Goal: Task Accomplishment & Management: Complete application form

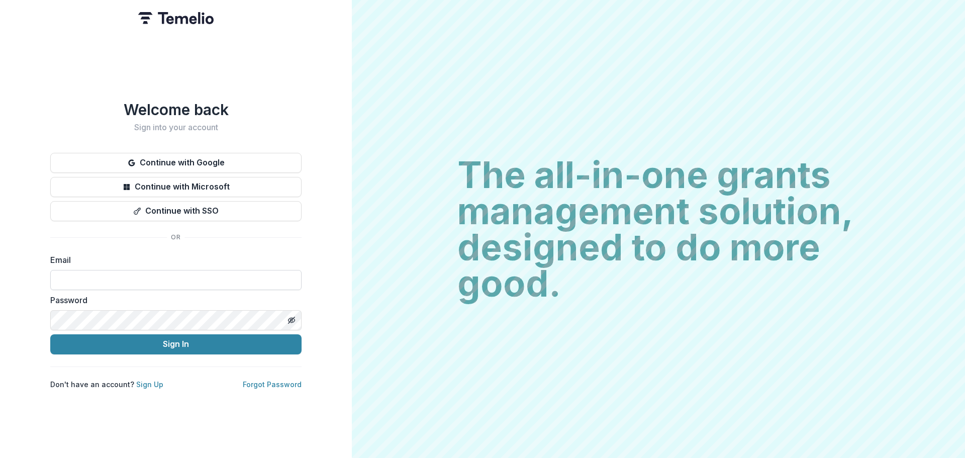
click at [111, 284] on input at bounding box center [175, 280] width 251 height 20
type input "**********"
click at [50, 334] on button "Sign In" at bounding box center [175, 344] width 251 height 20
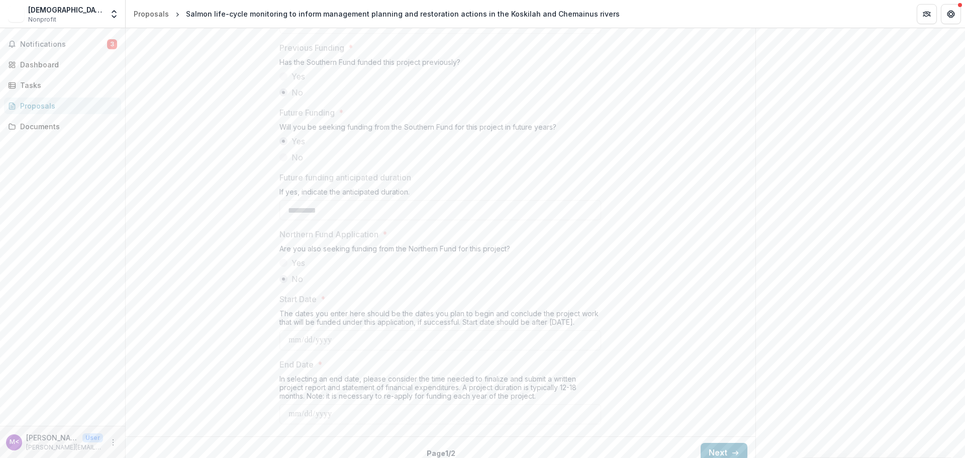
scroll to position [1049, 0]
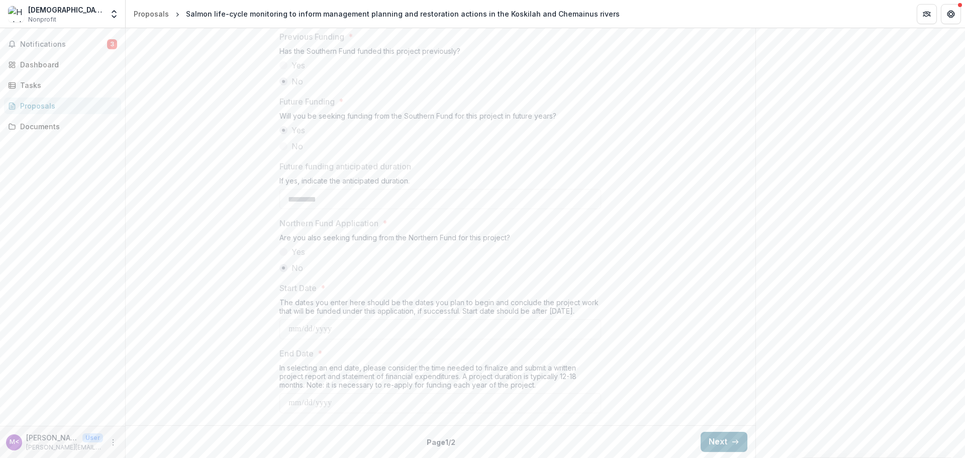
click at [731, 444] on icon "button" at bounding box center [735, 442] width 8 height 8
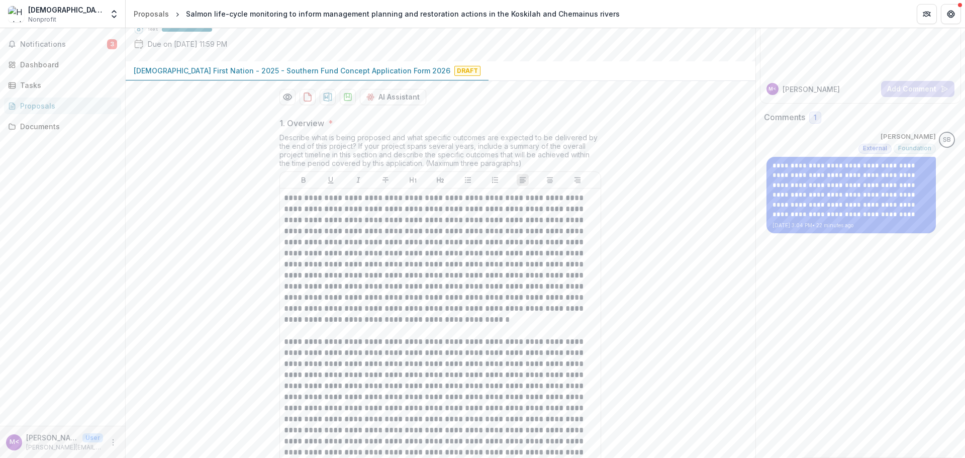
scroll to position [94, 0]
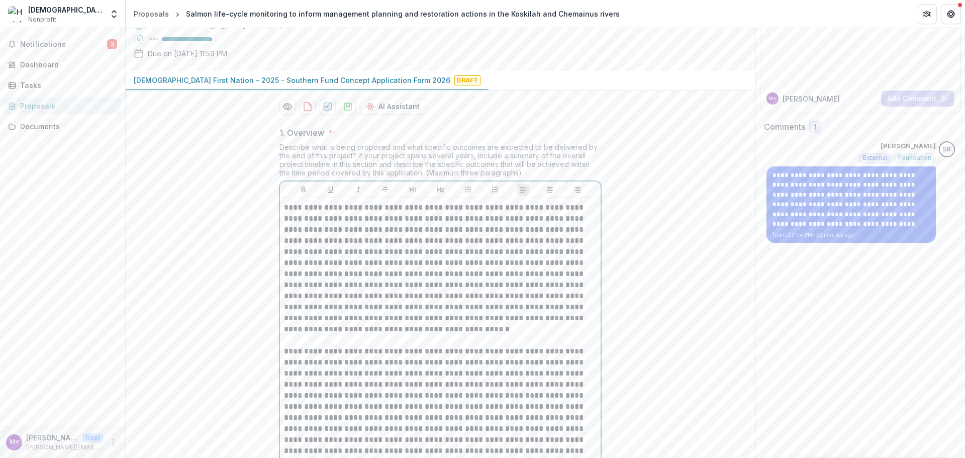
click at [336, 335] on p "**********" at bounding box center [440, 268] width 312 height 133
drag, startPoint x: 282, startPoint y: 282, endPoint x: 366, endPoint y: 356, distance: 111.1
click at [315, 297] on p "**********" at bounding box center [440, 268] width 312 height 133
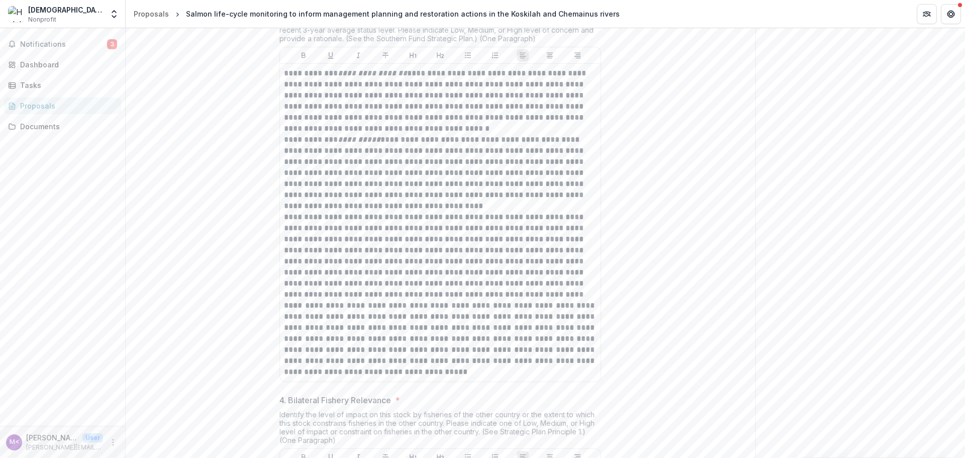
scroll to position [679, 0]
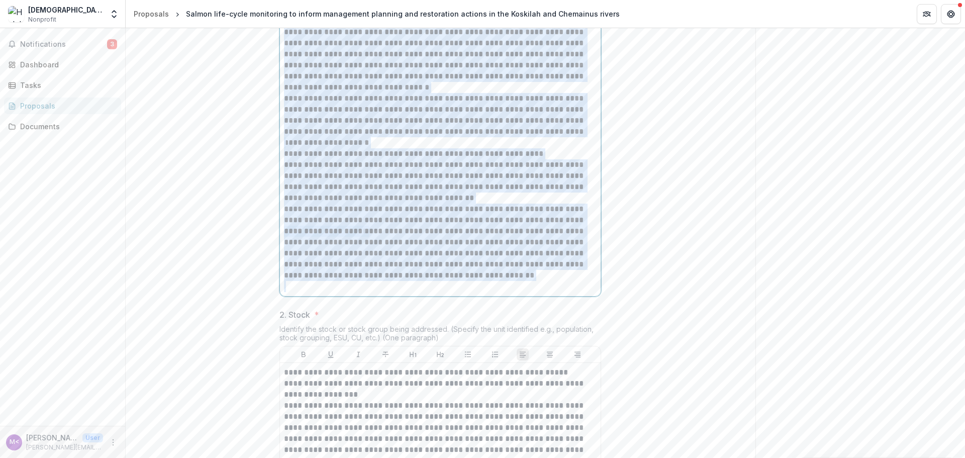
drag, startPoint x: 284, startPoint y: 286, endPoint x: 563, endPoint y: 361, distance: 288.7
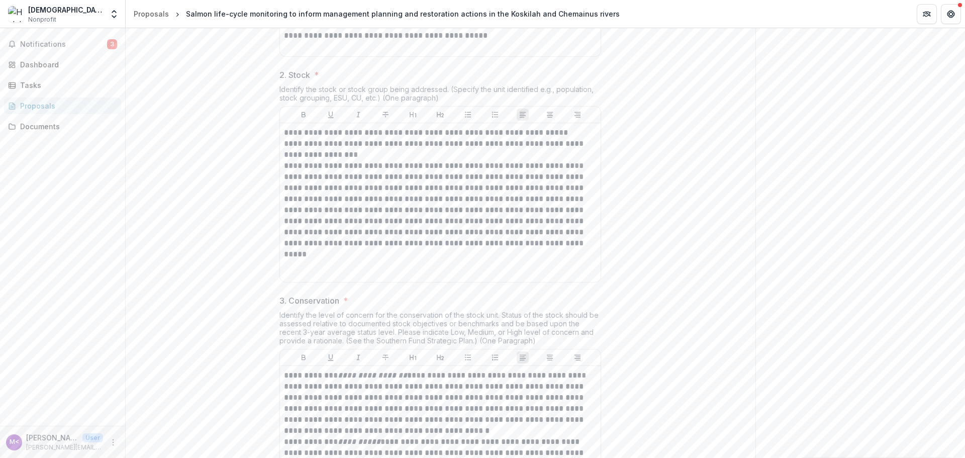
scroll to position [880, 0]
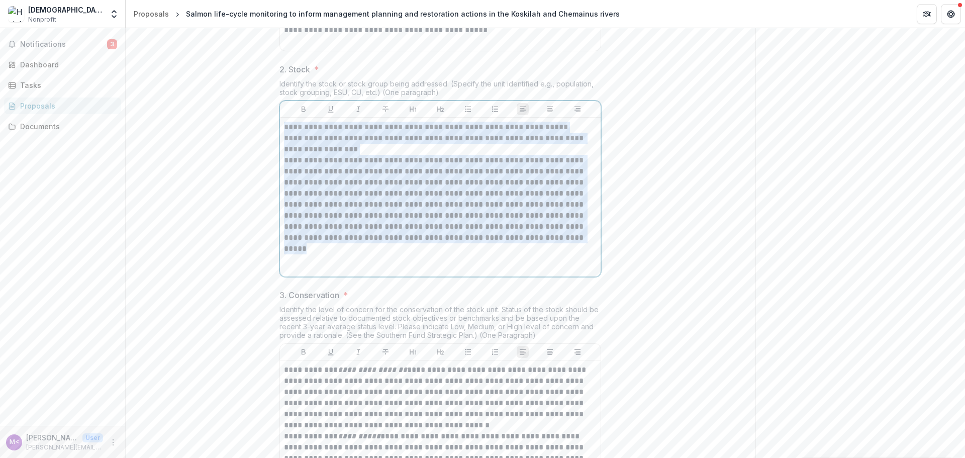
drag, startPoint x: 282, startPoint y: 206, endPoint x: 579, endPoint y: 330, distance: 321.9
click at [579, 276] on div "**********" at bounding box center [440, 197] width 321 height 159
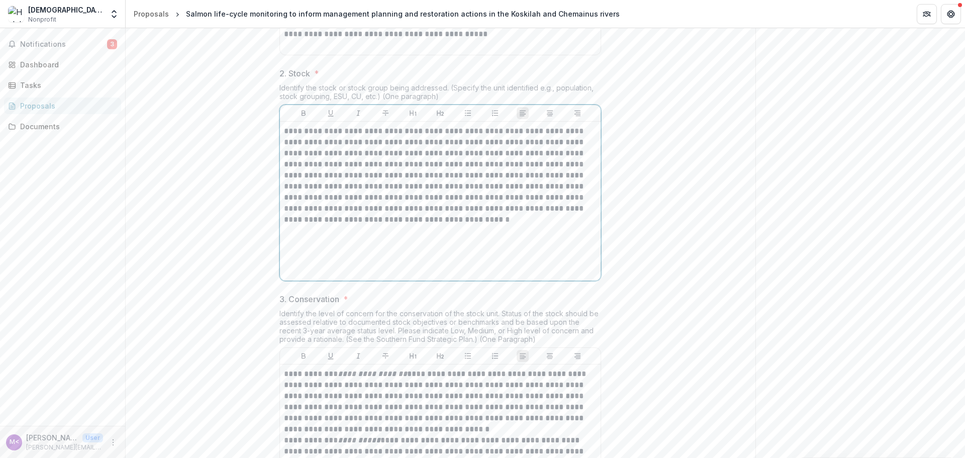
scroll to position [628, 0]
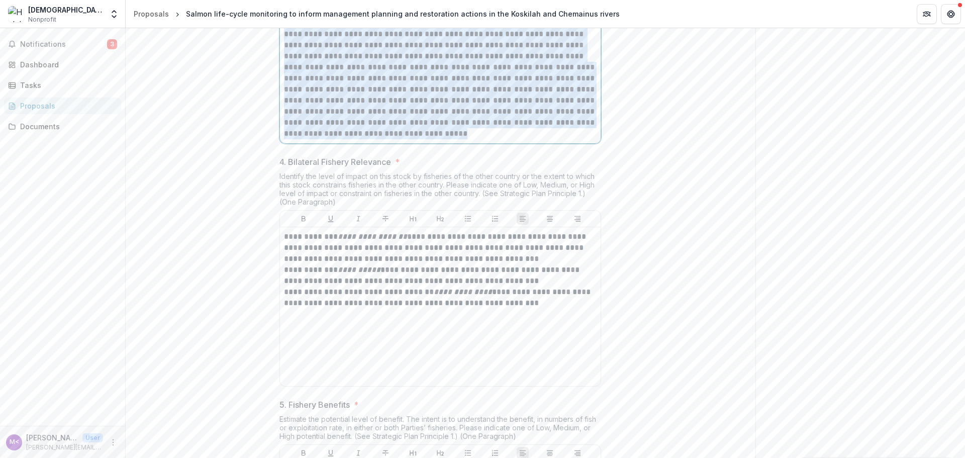
scroll to position [1425, 0]
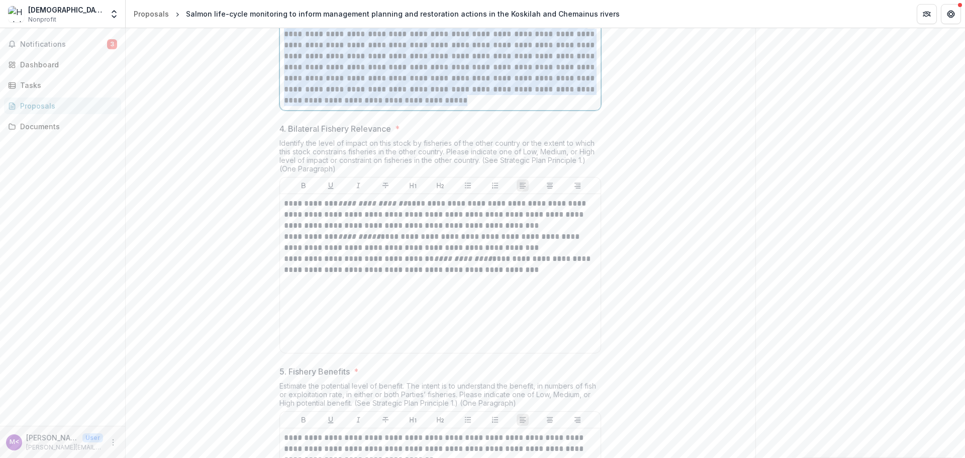
drag, startPoint x: 283, startPoint y: 170, endPoint x: 502, endPoint y: 173, distance: 219.1
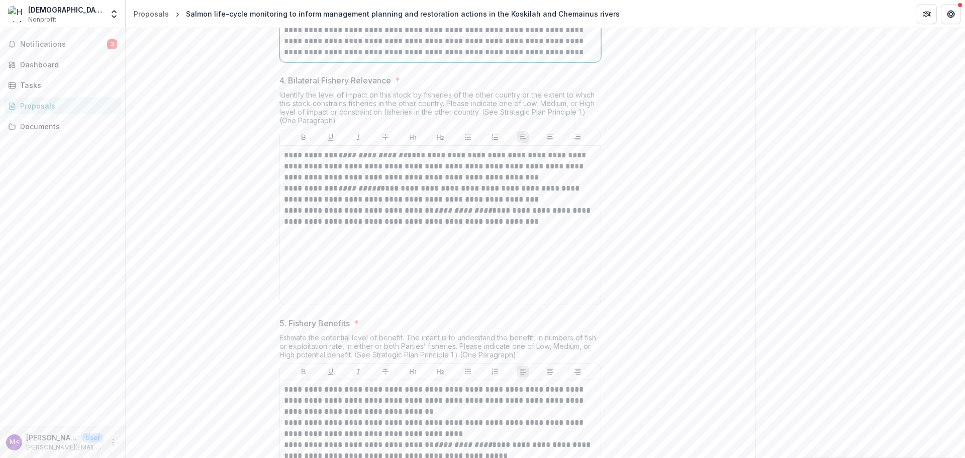
scroll to position [1377, 0]
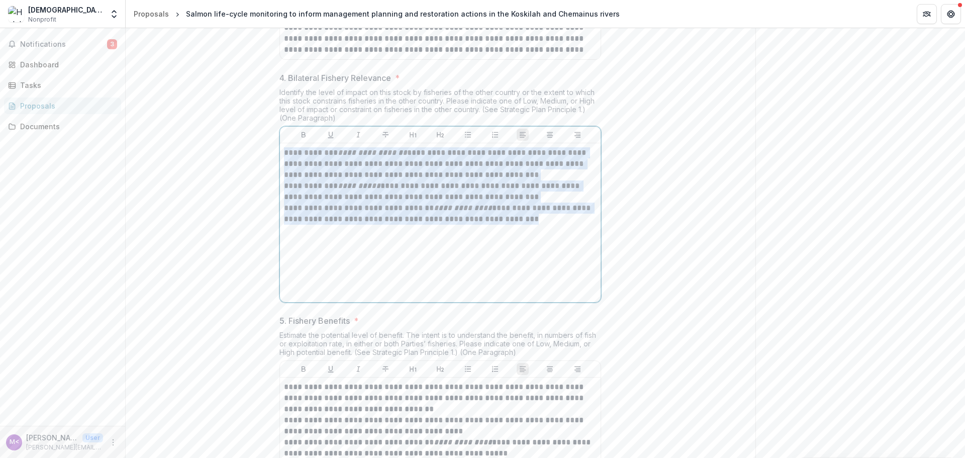
drag, startPoint x: 559, startPoint y: 296, endPoint x: 278, endPoint y: 214, distance: 293.3
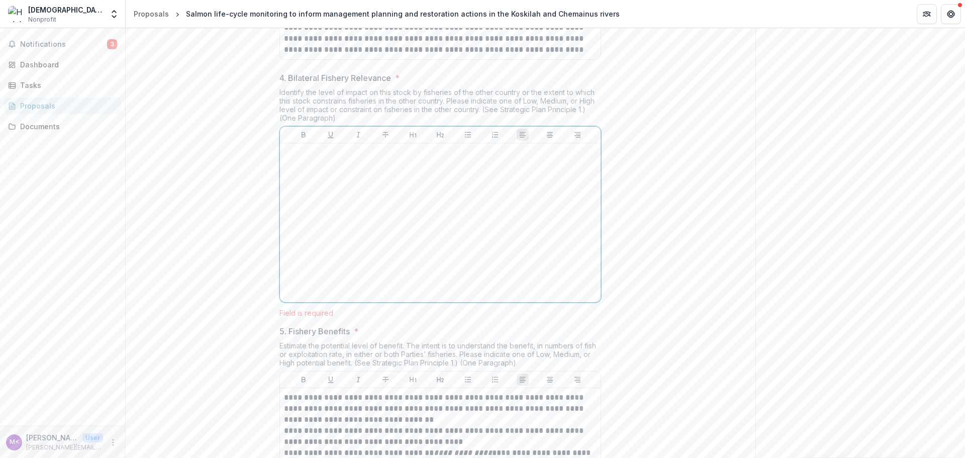
click at [384, 251] on div at bounding box center [440, 222] width 312 height 151
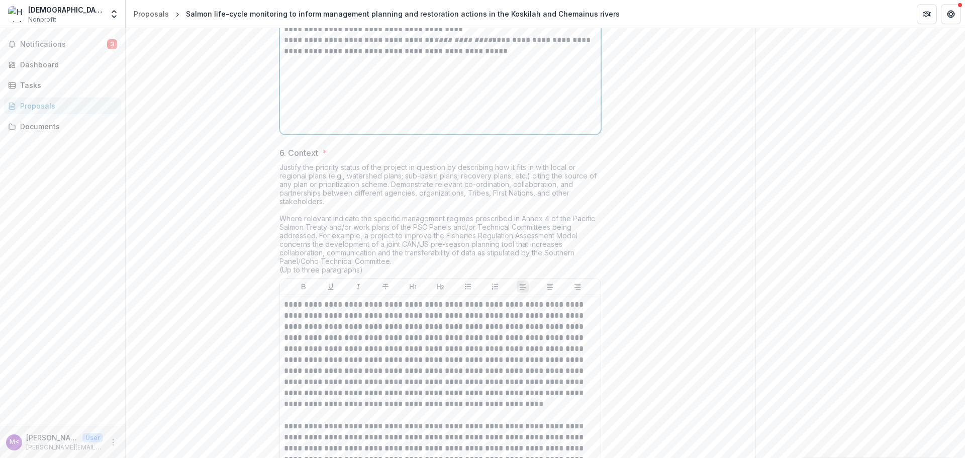
scroll to position [1768, 0]
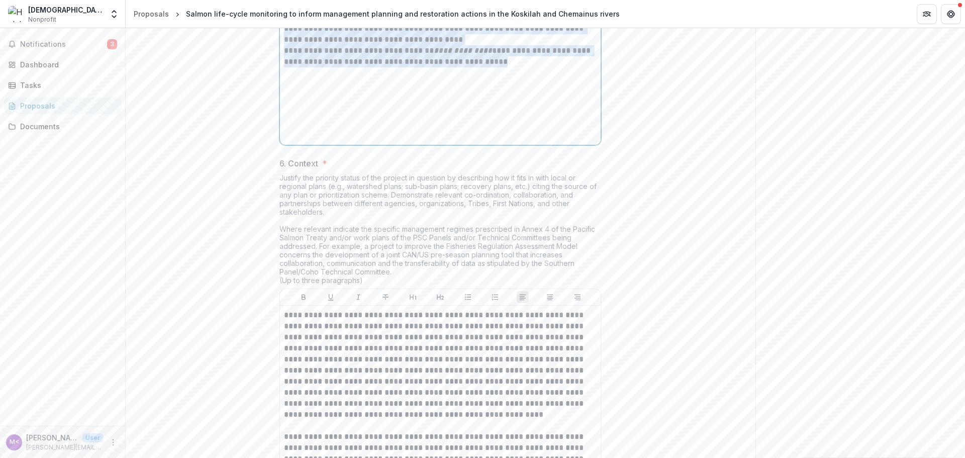
drag, startPoint x: 491, startPoint y: 138, endPoint x: 276, endPoint y: 77, distance: 223.4
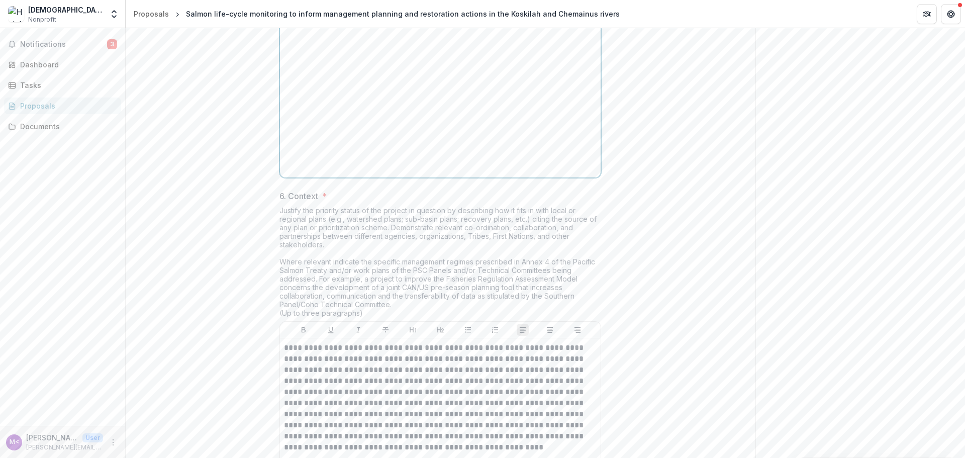
scroll to position [1718, 0]
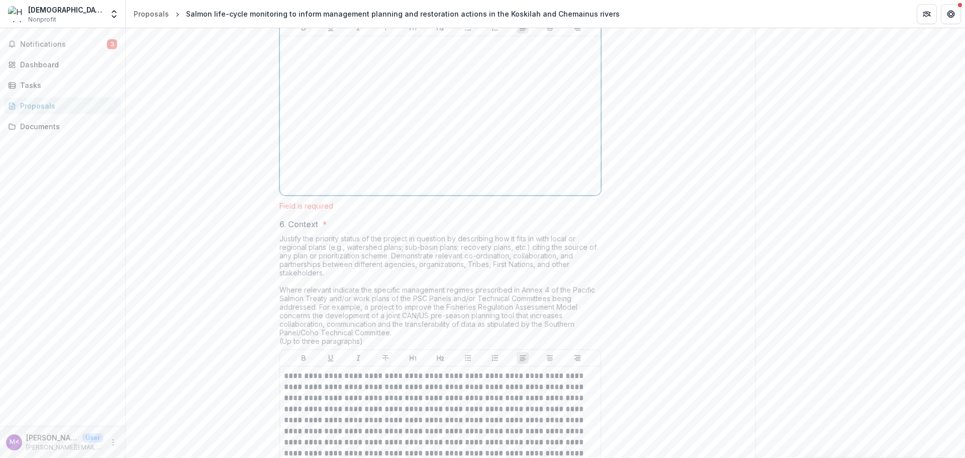
click at [399, 136] on div at bounding box center [440, 115] width 312 height 151
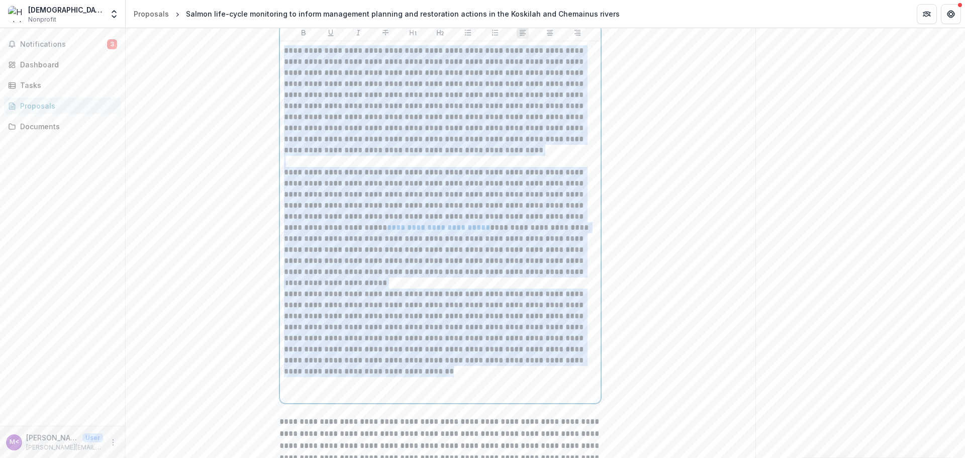
scroll to position [2063, 0]
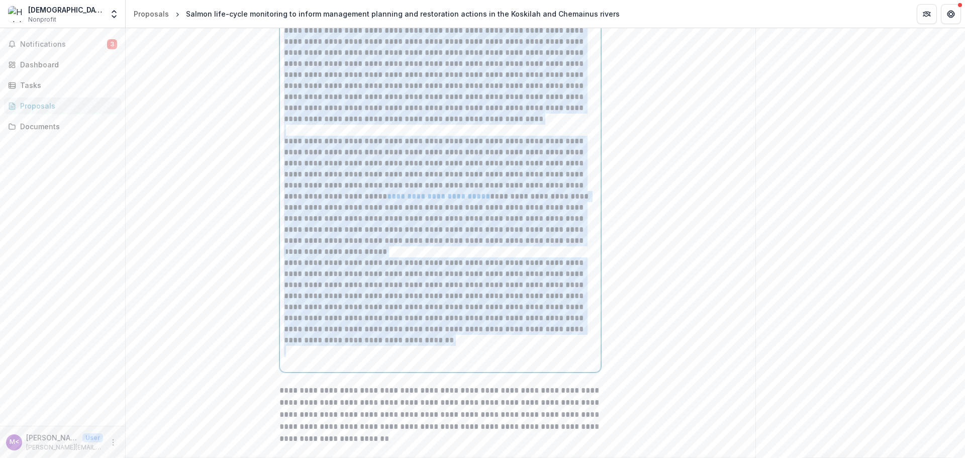
drag, startPoint x: 283, startPoint y: 202, endPoint x: 507, endPoint y: 436, distance: 323.7
click at [507, 368] on div "**********" at bounding box center [440, 191] width 312 height 354
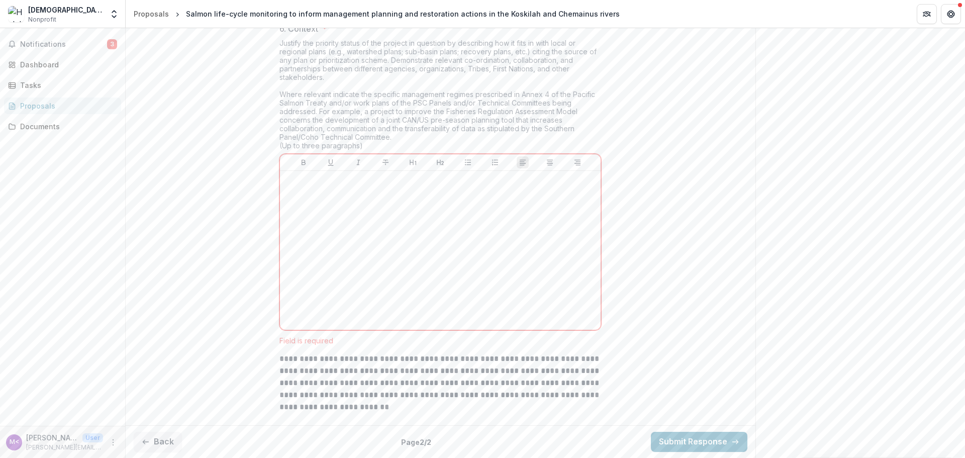
scroll to position [1979, 0]
click at [322, 193] on div at bounding box center [440, 250] width 312 height 151
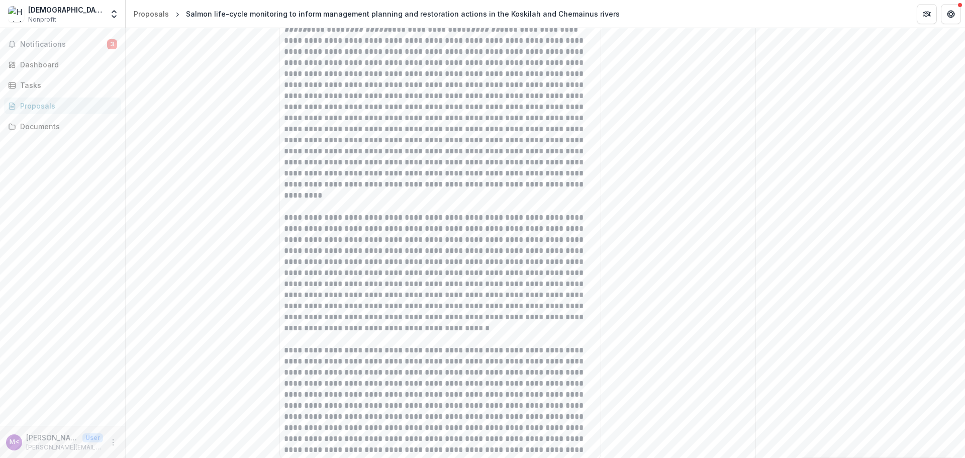
scroll to position [456, 0]
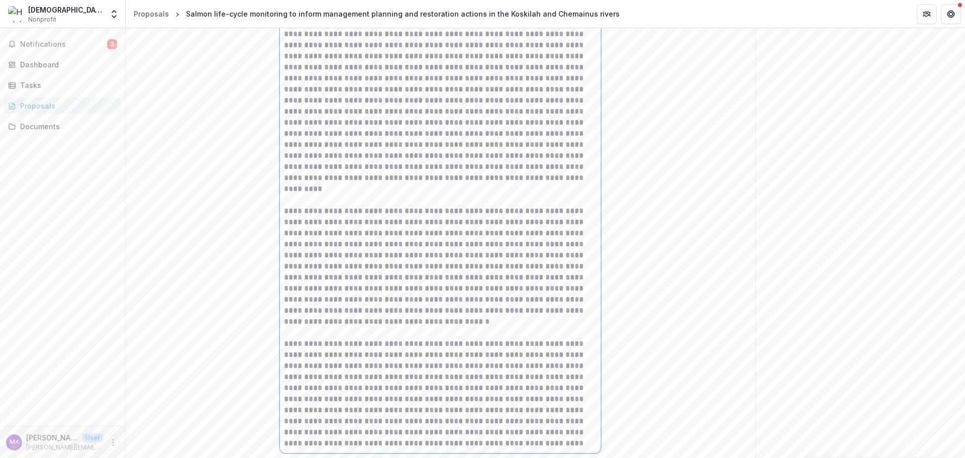
drag, startPoint x: 385, startPoint y: 253, endPoint x: 389, endPoint y: 263, distance: 10.6
click at [385, 253] on p "**********" at bounding box center [440, 145] width 312 height 608
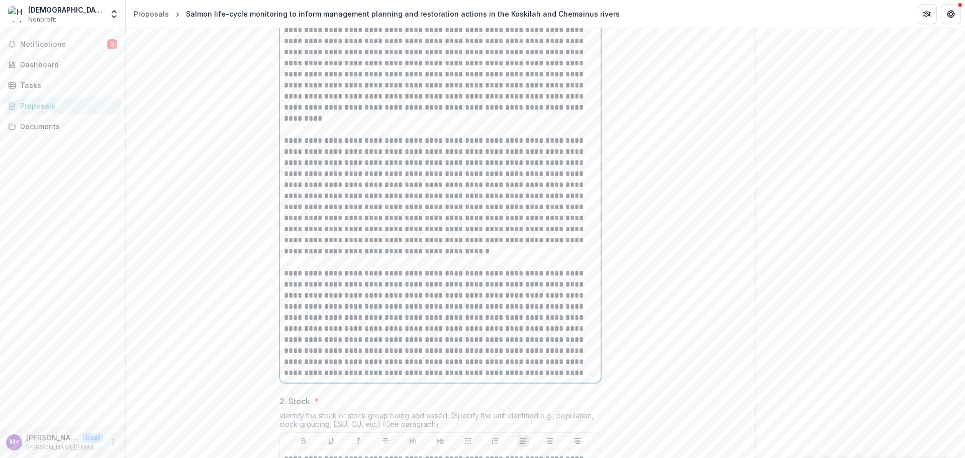
scroll to position [525, 0]
drag, startPoint x: 479, startPoint y: 374, endPoint x: 524, endPoint y: 381, distance: 45.8
click at [479, 374] on p "**********" at bounding box center [440, 75] width 312 height 608
drag, startPoint x: 537, startPoint y: 280, endPoint x: 531, endPoint y: 275, distance: 8.2
click at [537, 280] on p "**********" at bounding box center [440, 75] width 312 height 608
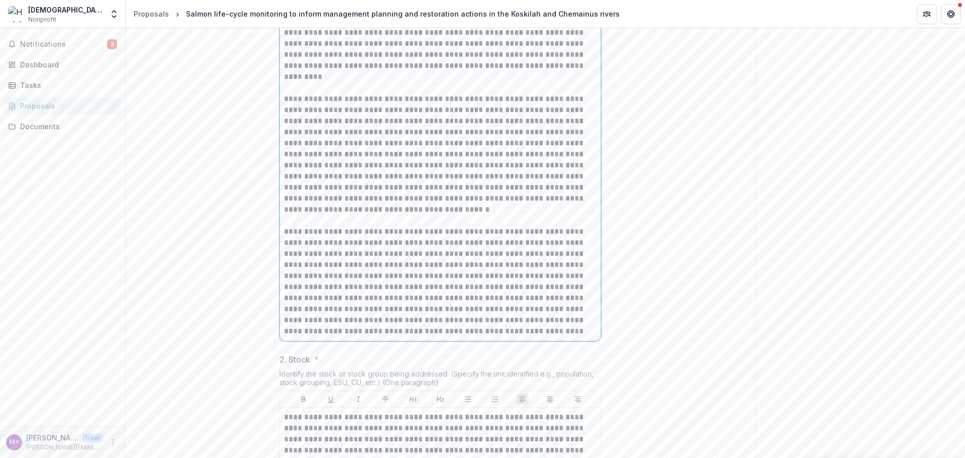
scroll to position [626, 0]
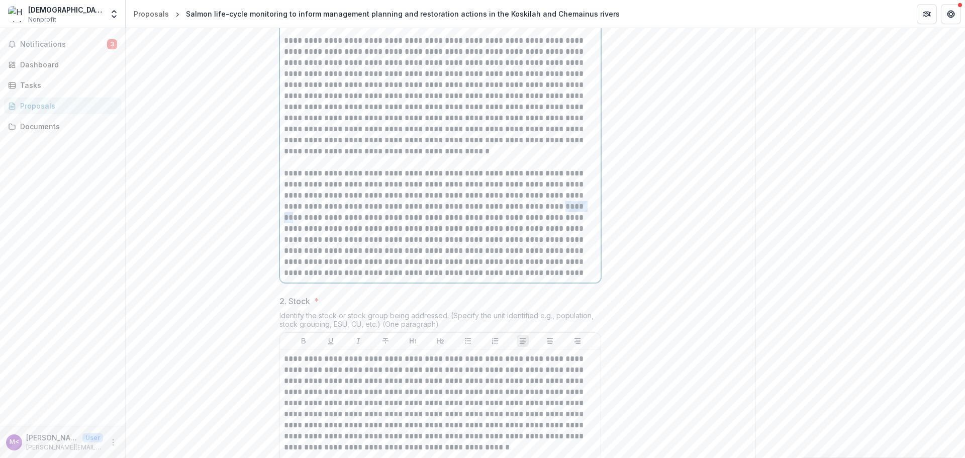
drag, startPoint x: 512, startPoint y: 273, endPoint x: 539, endPoint y: 275, distance: 26.7
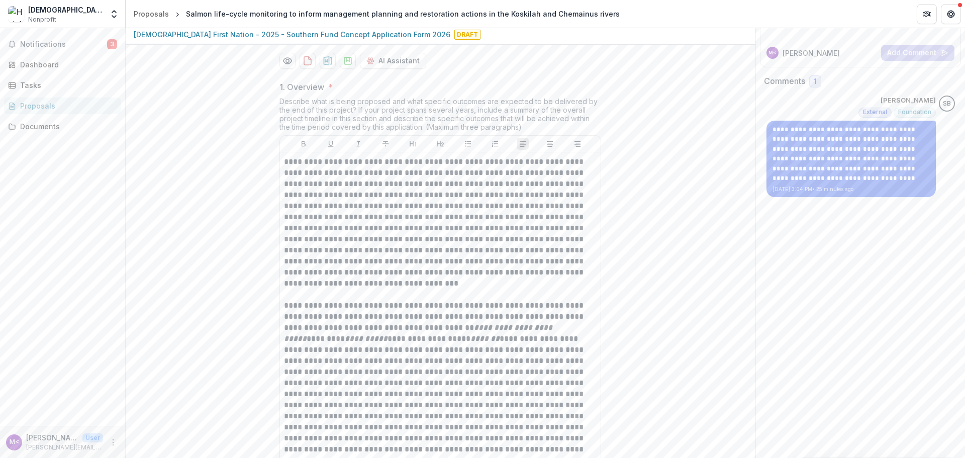
scroll to position [0, 0]
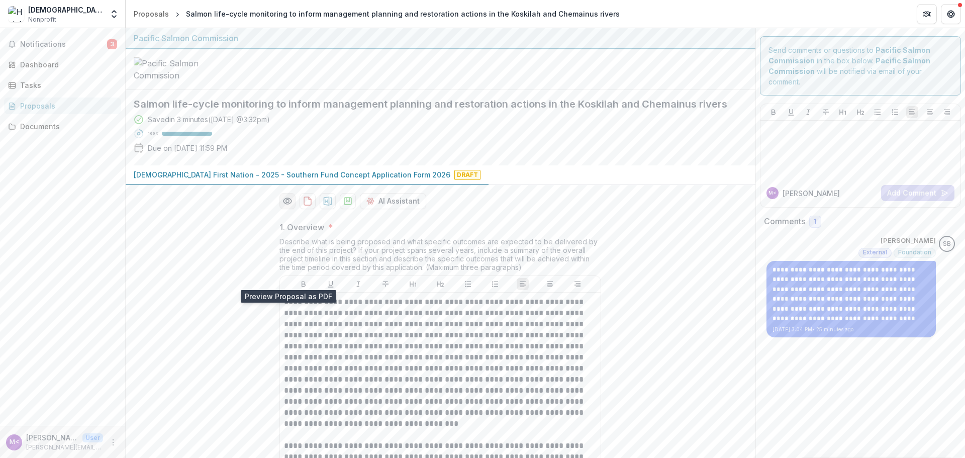
click at [287, 206] on icon "Preview 9fdb1751-9cda-44f6-9433-f7c8ef485203-0.pdf" at bounding box center [287, 201] width 10 height 10
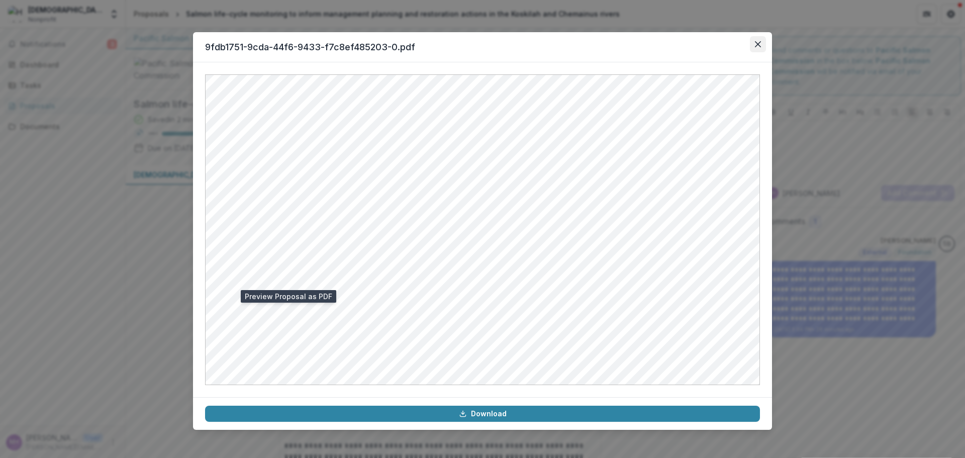
click at [752, 46] on button "Close" at bounding box center [758, 44] width 16 height 16
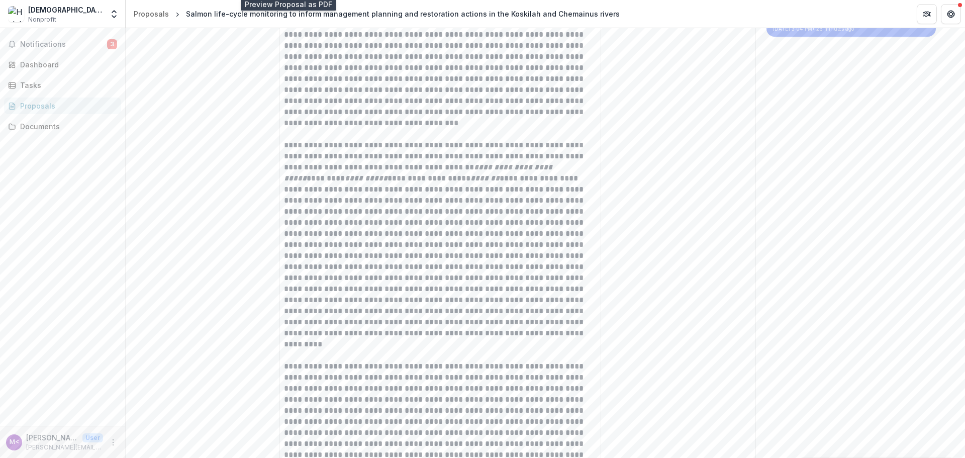
scroll to position [301, 0]
drag, startPoint x: 518, startPoint y: 321, endPoint x: 524, endPoint y: 321, distance: 6.5
click at [524, 321] on p "**********" at bounding box center [440, 299] width 312 height 608
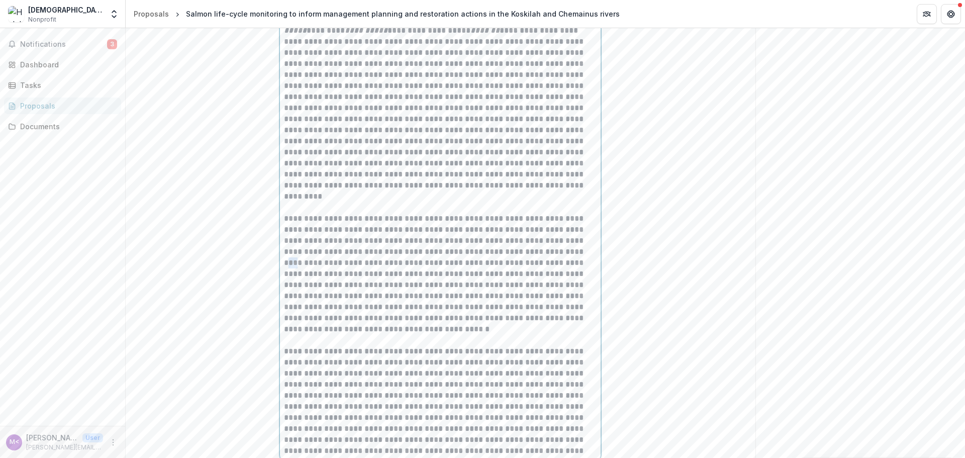
click at [517, 318] on p "**********" at bounding box center [440, 152] width 312 height 608
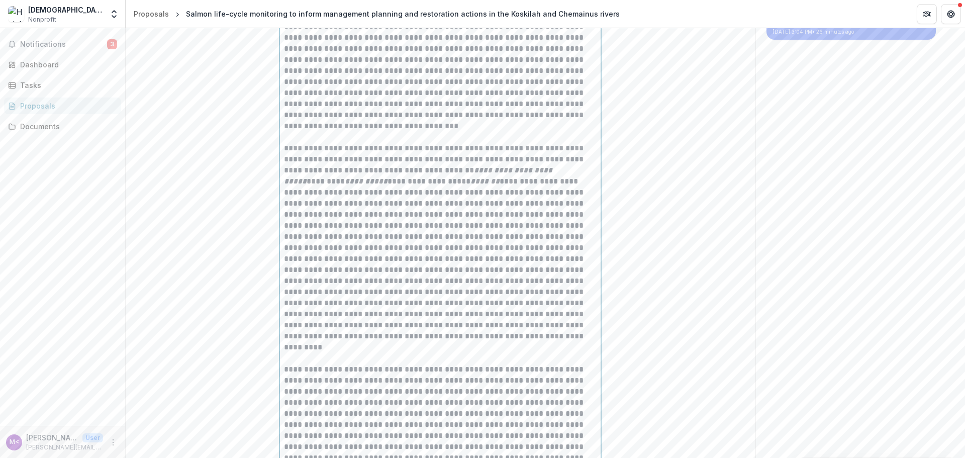
scroll to position [348, 0]
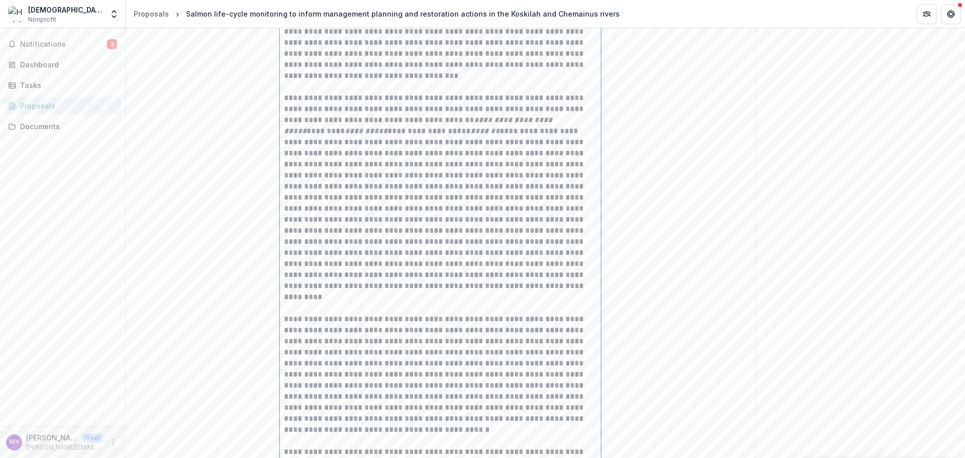
click at [519, 274] on p "**********" at bounding box center [440, 253] width 312 height 608
drag, startPoint x: 518, startPoint y: 275, endPoint x: 555, endPoint y: 275, distance: 37.2
click at [555, 275] on p "**********" at bounding box center [440, 253] width 312 height 608
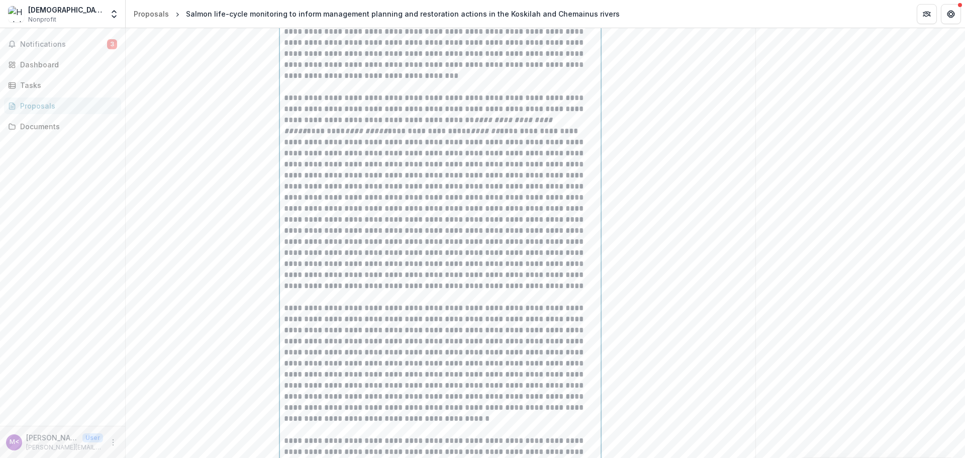
click at [356, 286] on p "**********" at bounding box center [440, 253] width 312 height 608
click at [516, 274] on p "**********" at bounding box center [440, 253] width 312 height 608
click at [392, 287] on p "**********" at bounding box center [440, 253] width 312 height 608
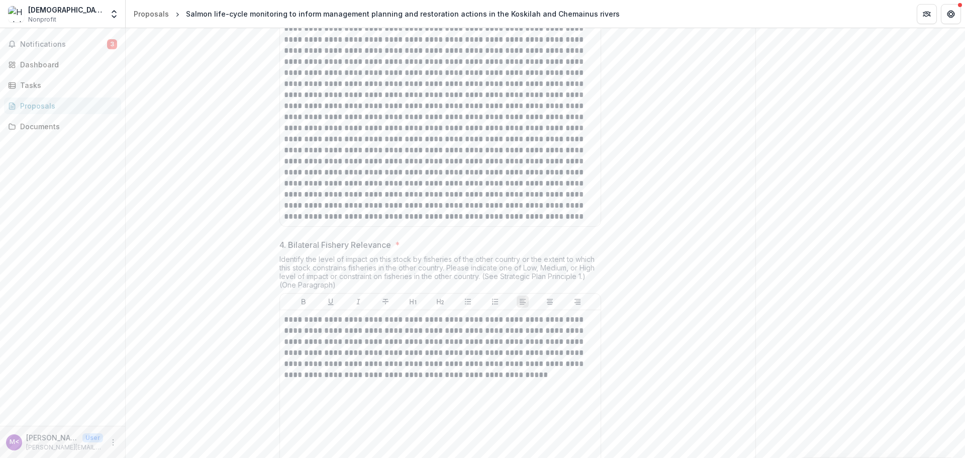
scroll to position [1252, 0]
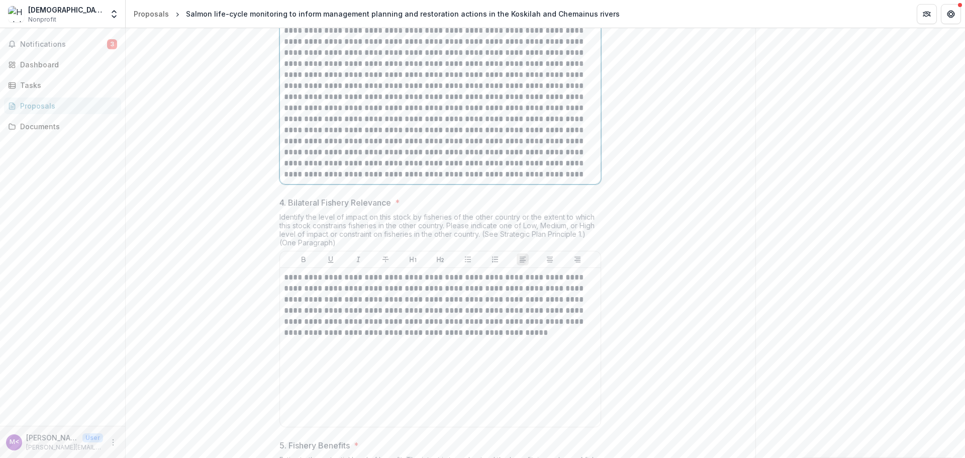
click at [312, 117] on p at bounding box center [440, 75] width 312 height 210
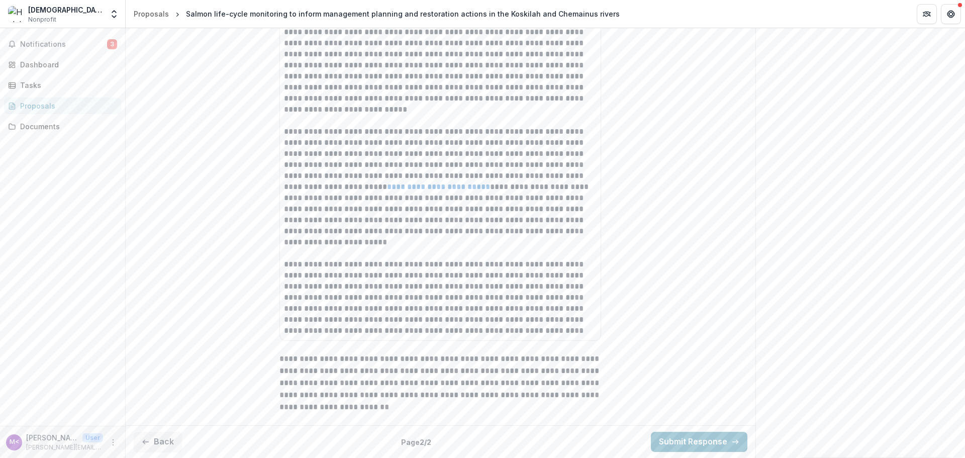
scroll to position [2150, 0]
click at [694, 439] on button "Submit Response" at bounding box center [699, 442] width 96 height 20
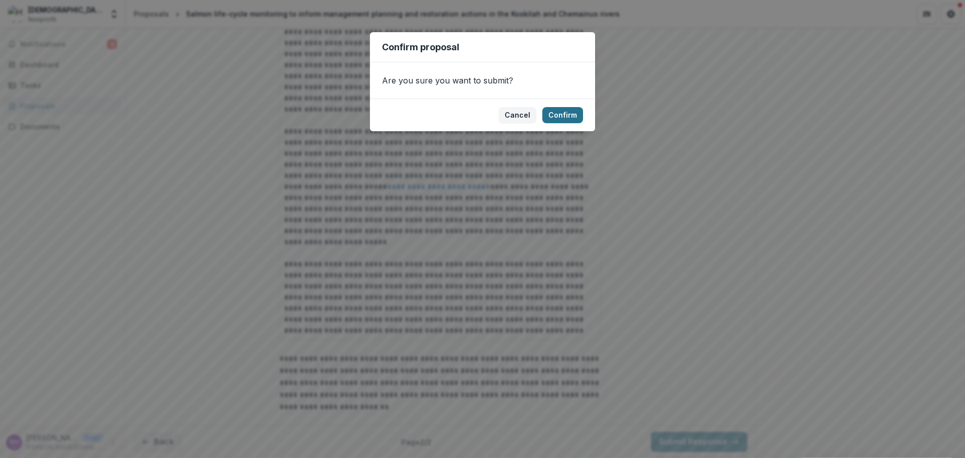
click at [560, 116] on button "Confirm" at bounding box center [562, 115] width 41 height 16
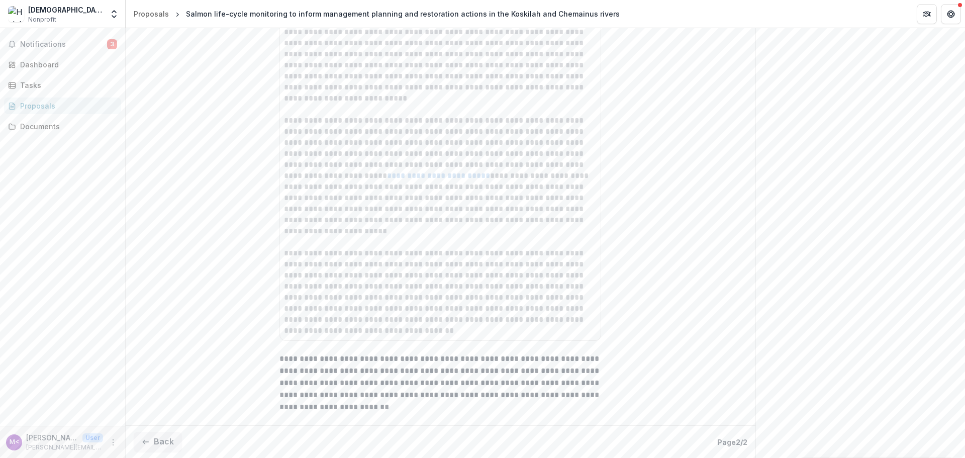
scroll to position [2182, 0]
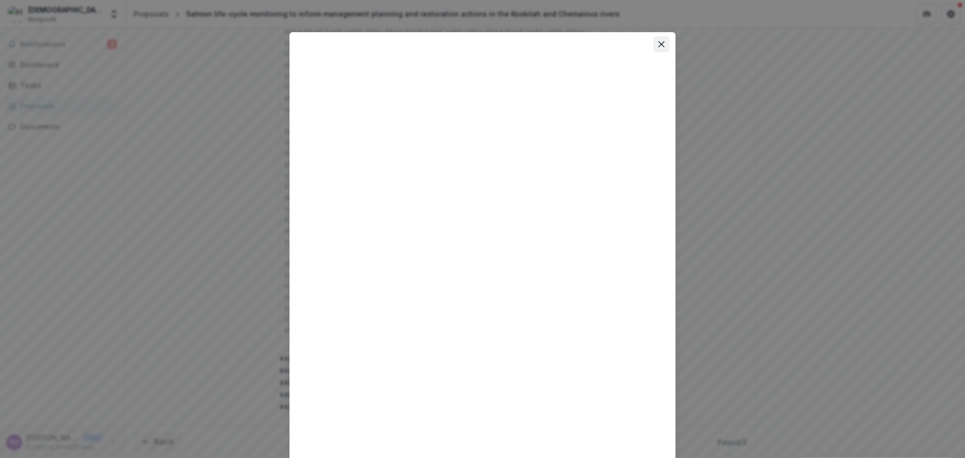
click at [659, 43] on icon "Close" at bounding box center [661, 44] width 6 height 6
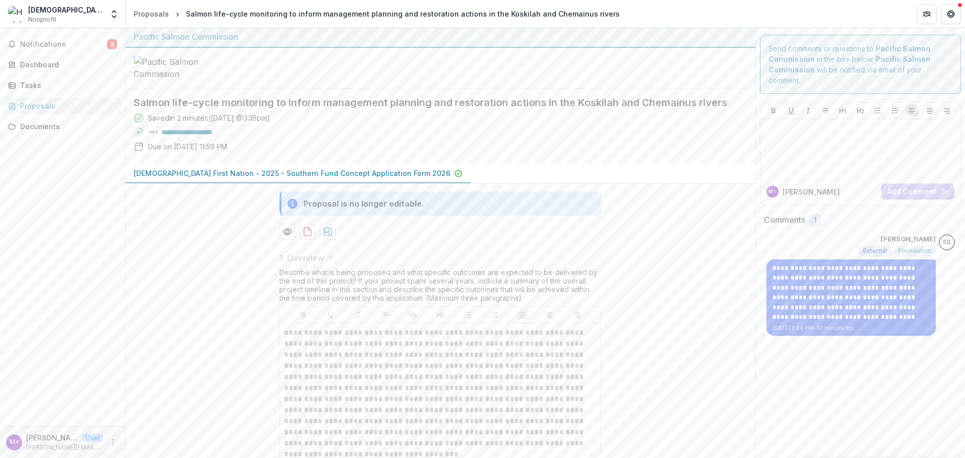
scroll to position [0, 0]
click at [308, 237] on icon "download-proposal" at bounding box center [307, 233] width 7 height 8
click at [957, 8] on button "Get Help" at bounding box center [950, 14] width 20 height 20
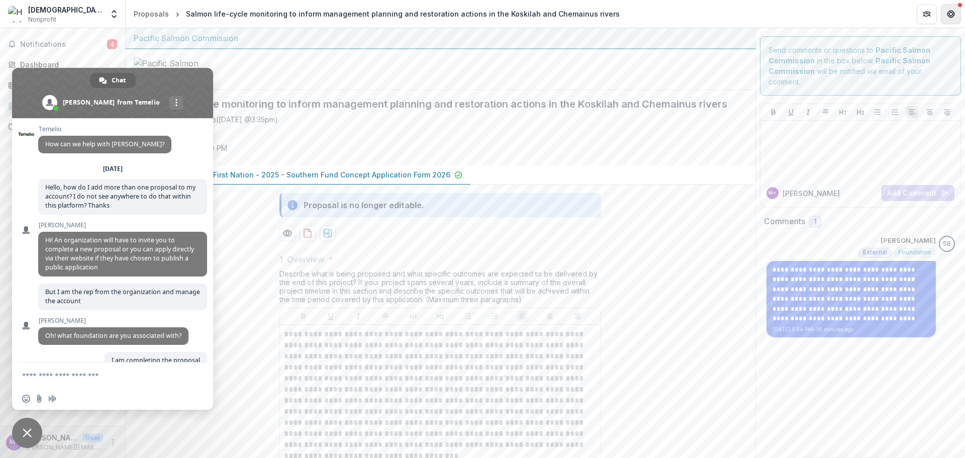
scroll to position [274, 0]
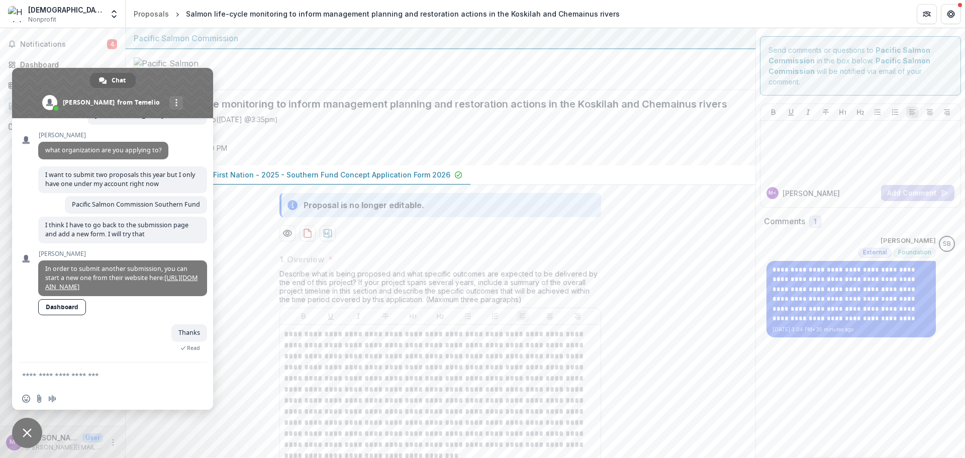
click at [292, 90] on div at bounding box center [440, 69] width 629 height 41
click at [110, 446] on button "More" at bounding box center [113, 442] width 12 height 12
click at [141, 440] on button "Logout" at bounding box center [180, 437] width 108 height 17
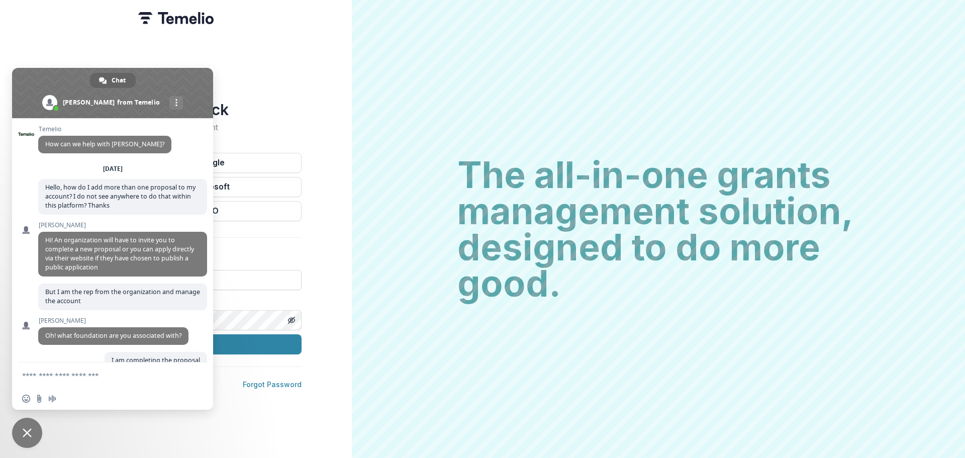
scroll to position [274, 0]
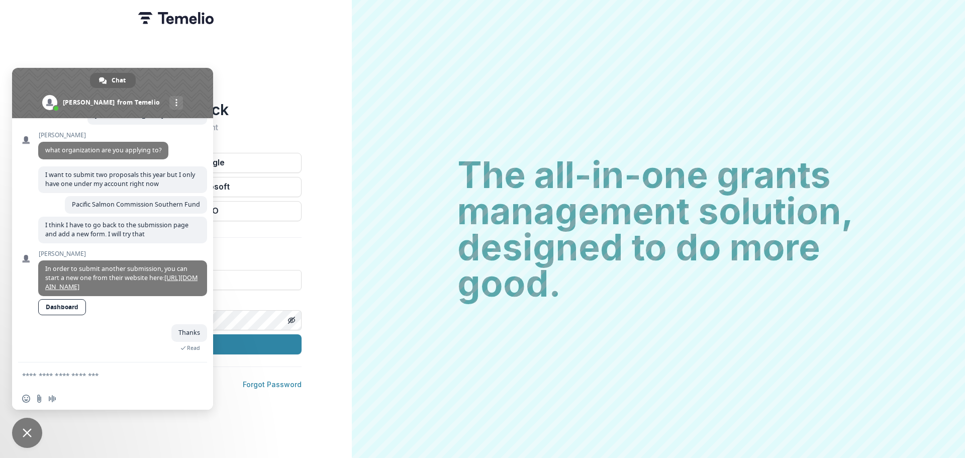
click at [15, 441] on span "Close chat" at bounding box center [27, 432] width 30 height 30
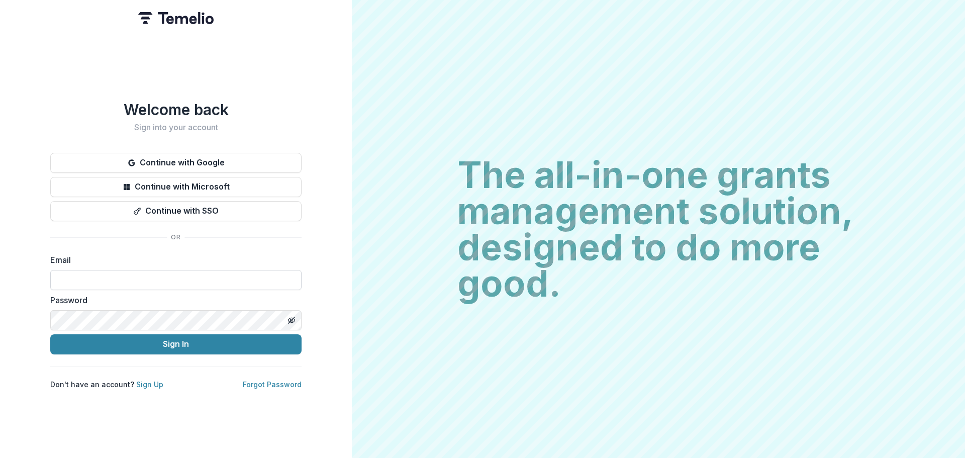
click at [82, 270] on input at bounding box center [175, 280] width 251 height 20
type input "**********"
click at [50, 334] on button "Sign In" at bounding box center [175, 344] width 251 height 20
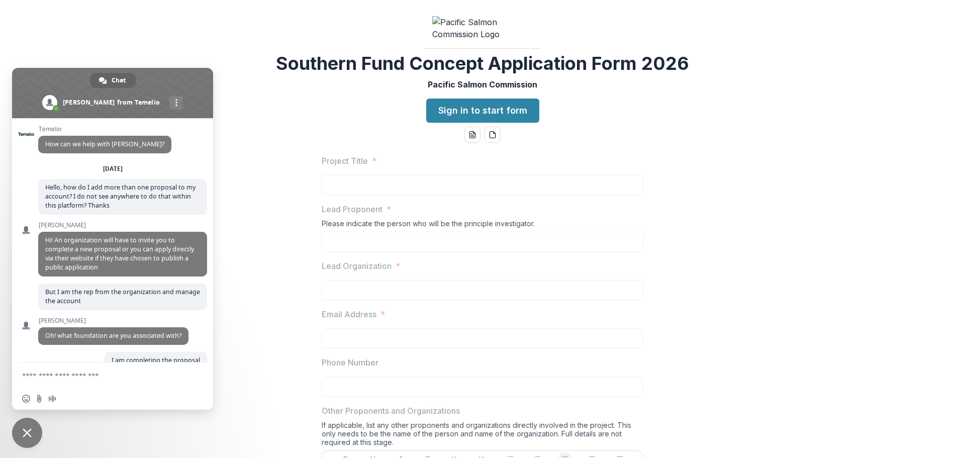
scroll to position [274, 0]
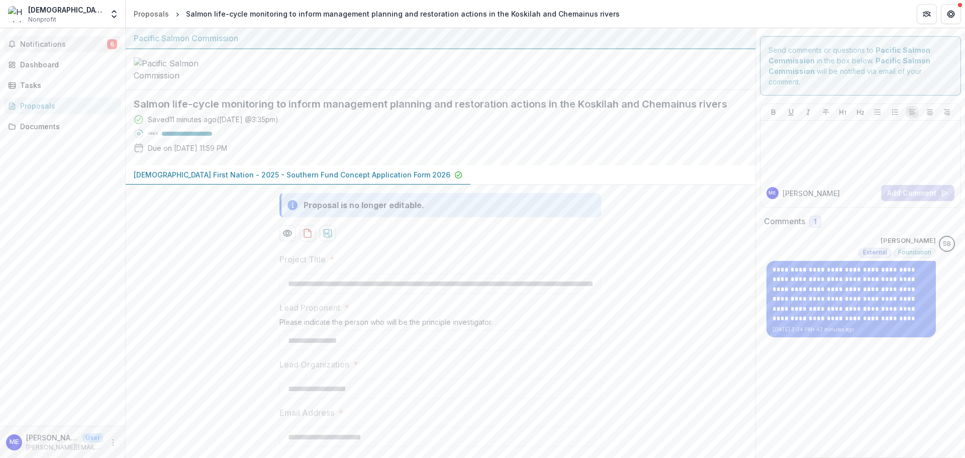
click at [71, 45] on span "Notifications" at bounding box center [63, 44] width 87 height 9
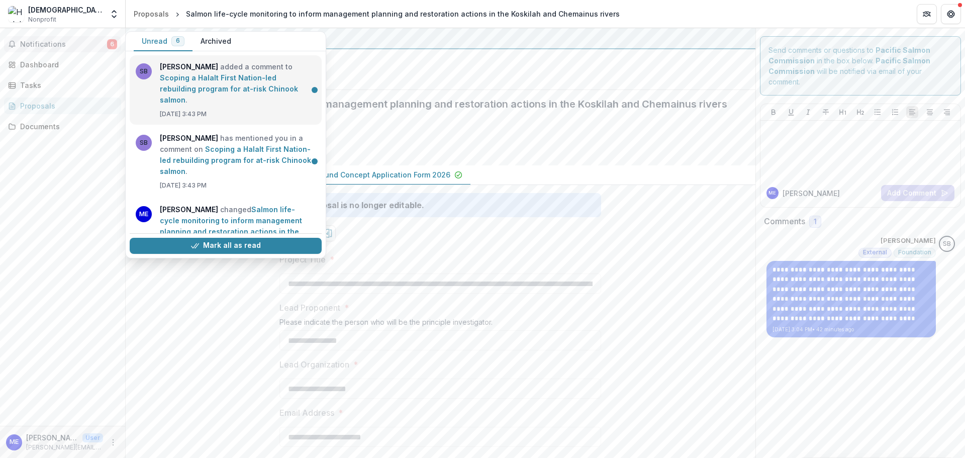
click at [220, 79] on link "Scoping a Halalt First Nation-led rebuilding program for at-risk Chinook salmon" at bounding box center [229, 88] width 138 height 31
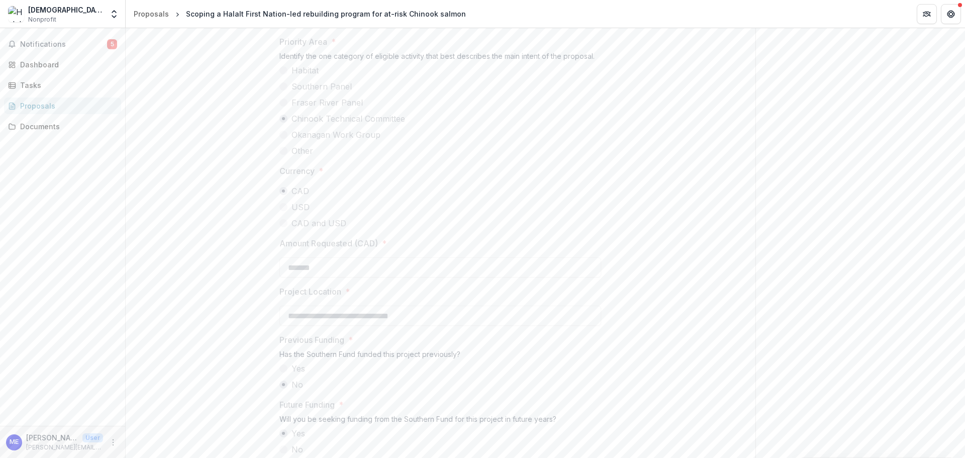
scroll to position [603, 0]
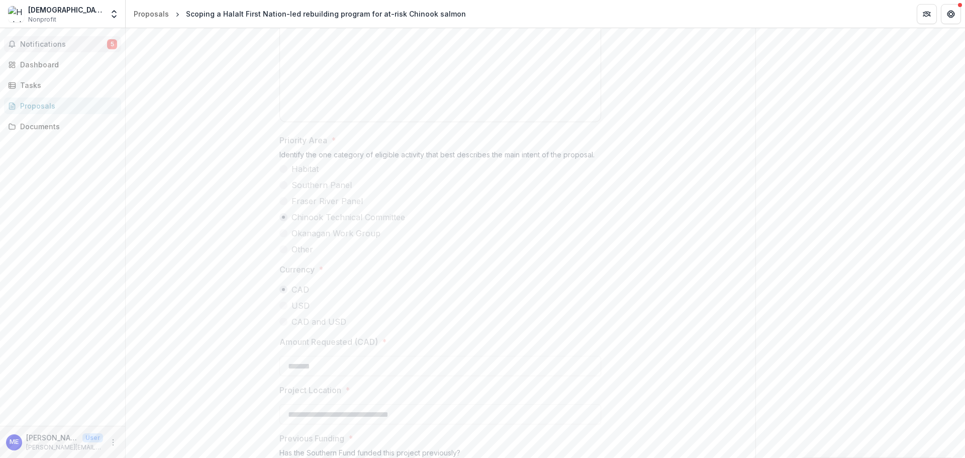
click at [72, 49] on button "Notifications 5" at bounding box center [62, 44] width 117 height 16
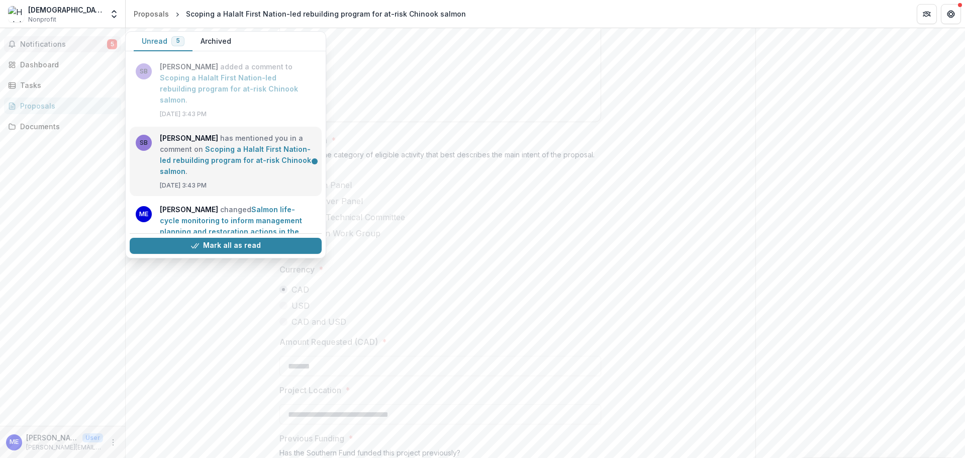
click at [271, 145] on link "Scoping a Halalt First Nation-led rebuilding program for at-risk Chinook salmon" at bounding box center [235, 160] width 151 height 31
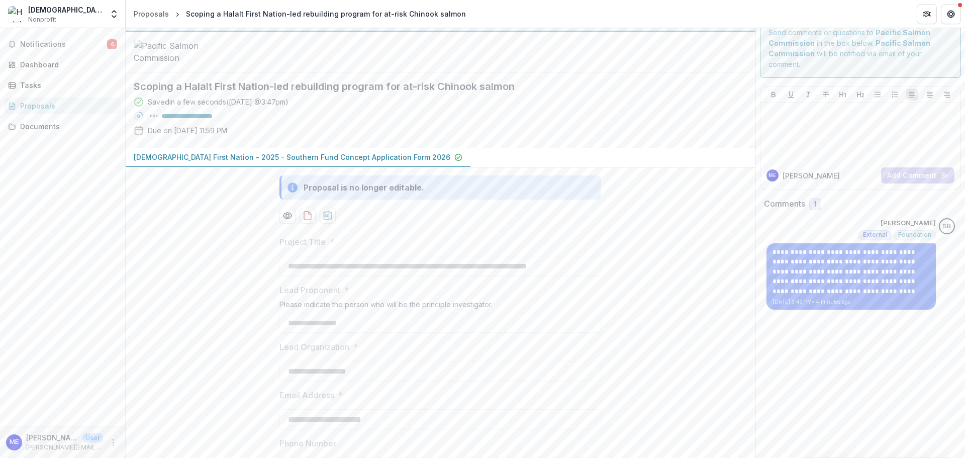
scroll to position [0, 0]
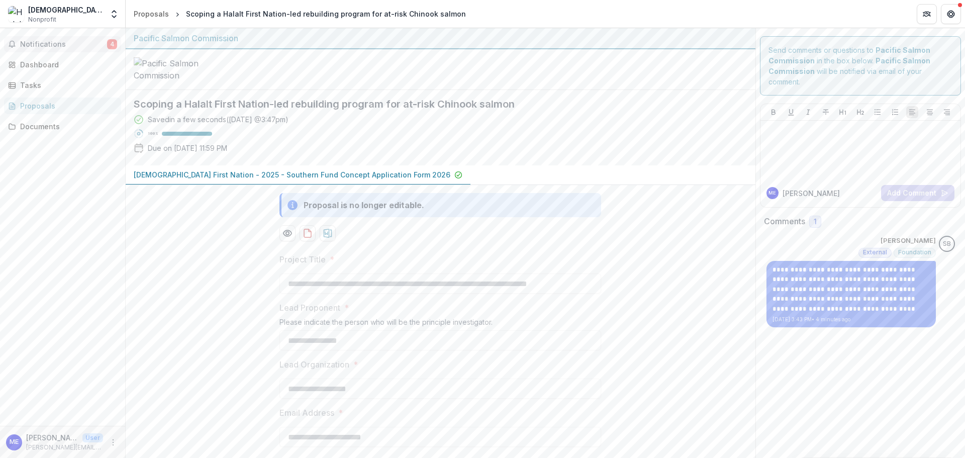
click at [70, 48] on span "Notifications" at bounding box center [63, 44] width 87 height 9
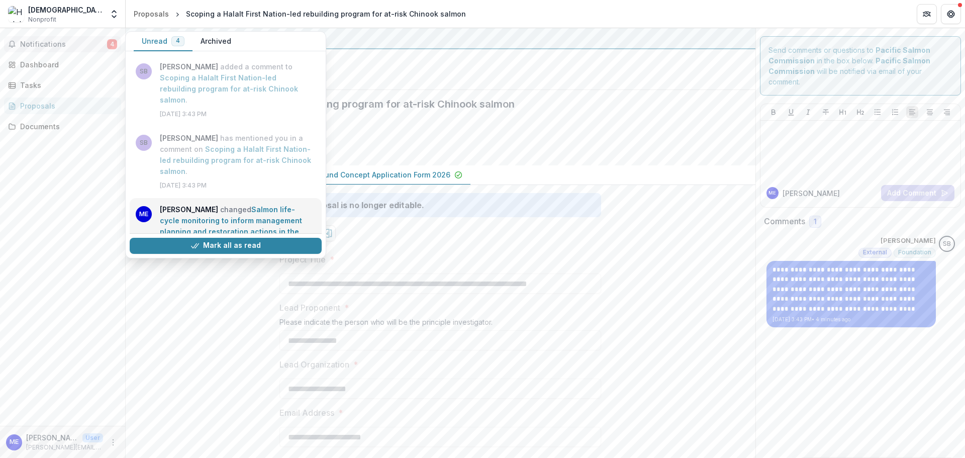
click at [182, 213] on link "Salmon life-cycle monitoring to inform management planning and restoration acti…" at bounding box center [231, 226] width 142 height 42
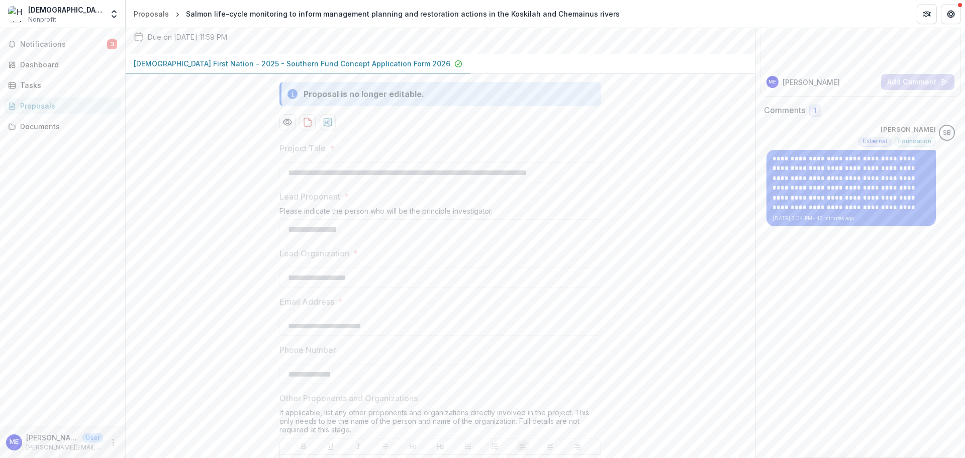
scroll to position [100, 0]
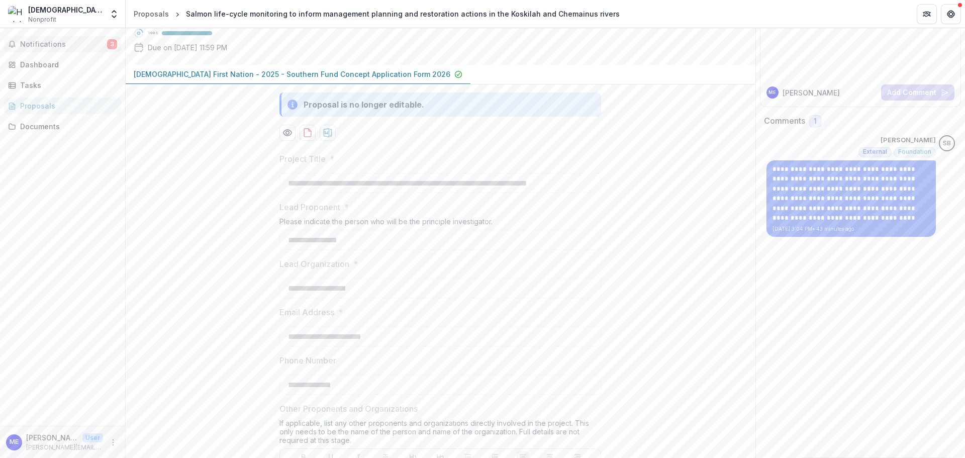
click at [96, 40] on span "Notifications" at bounding box center [63, 44] width 87 height 9
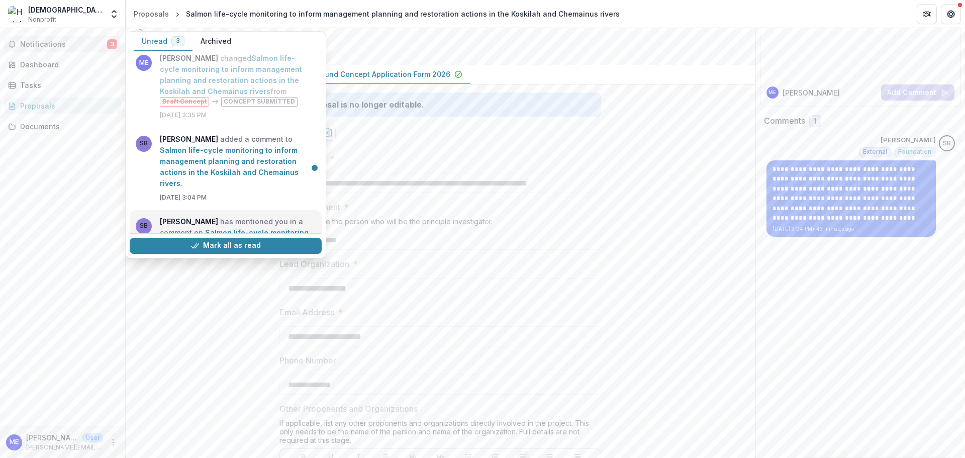
scroll to position [151, 0]
click at [218, 149] on link "Salmon life-cycle monitoring to inform management planning and restoration acti…" at bounding box center [229, 167] width 139 height 42
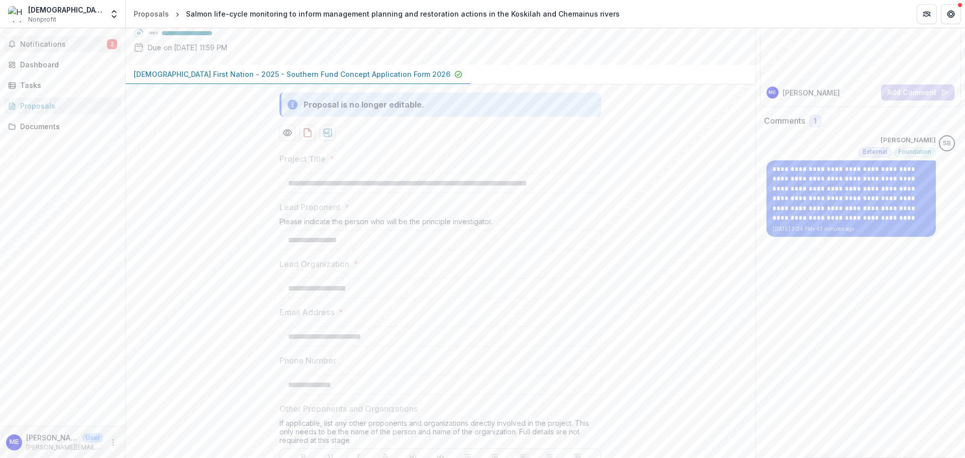
click at [85, 45] on span "Notifications" at bounding box center [63, 44] width 87 height 9
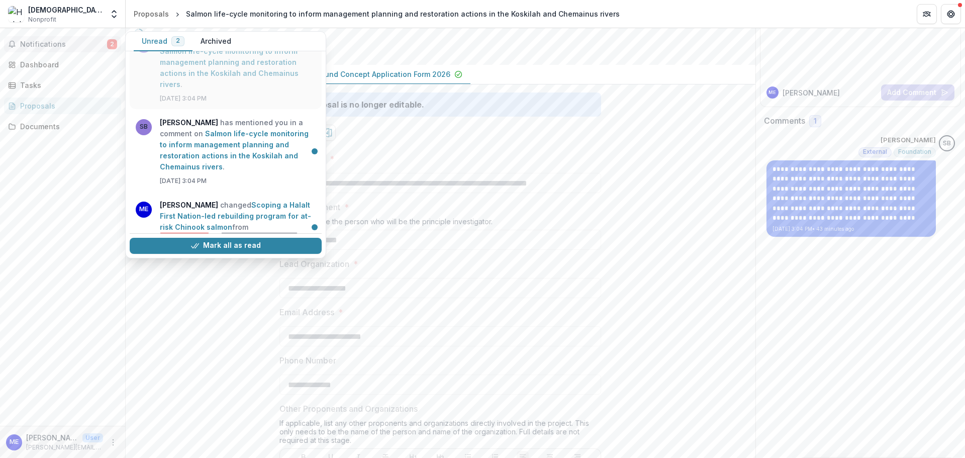
scroll to position [258, 0]
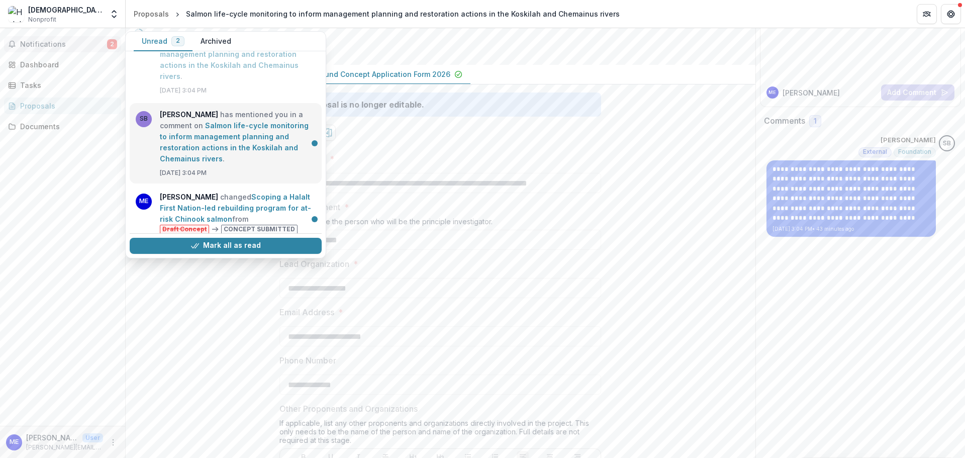
click at [226, 131] on link "Salmon life-cycle monitoring to inform management planning and restoration acti…" at bounding box center [234, 142] width 149 height 42
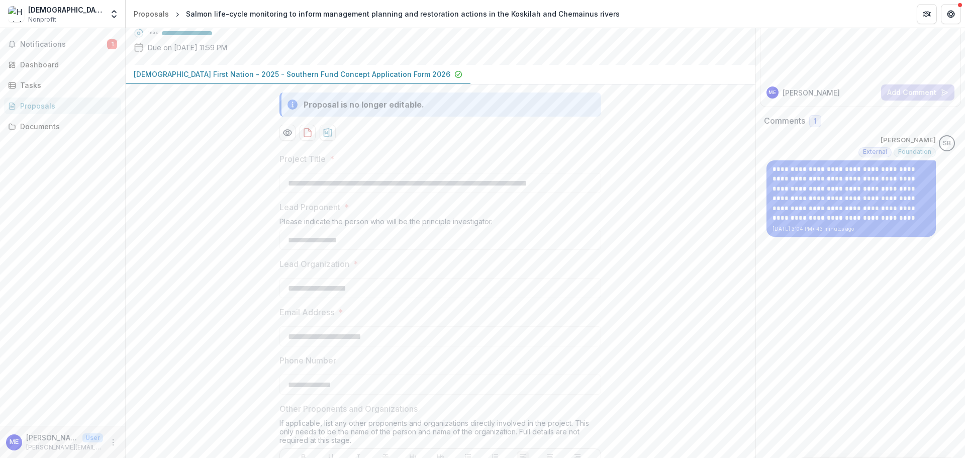
scroll to position [0, 0]
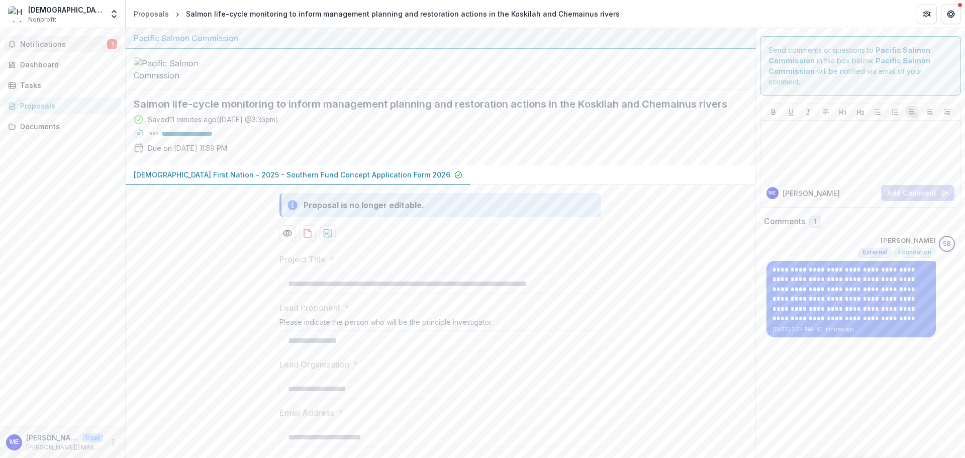
click at [92, 41] on span "Notifications" at bounding box center [63, 44] width 87 height 9
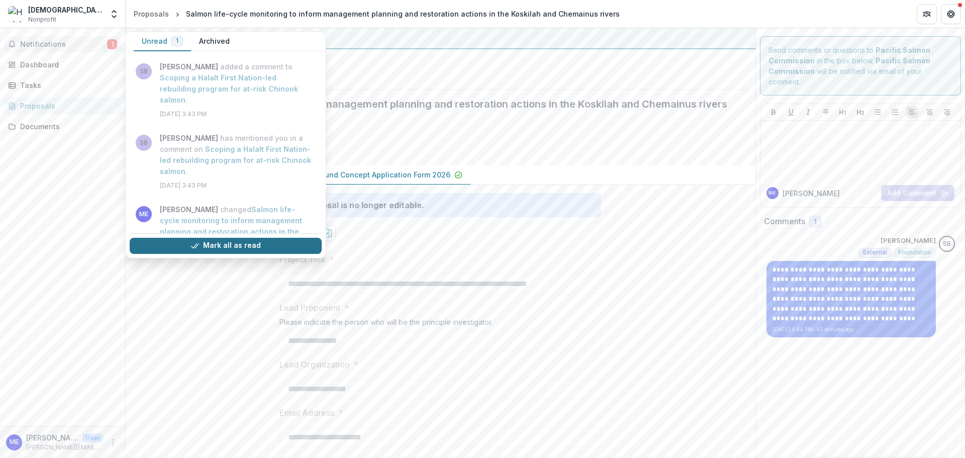
click at [235, 249] on button "Mark all as read" at bounding box center [226, 246] width 192 height 16
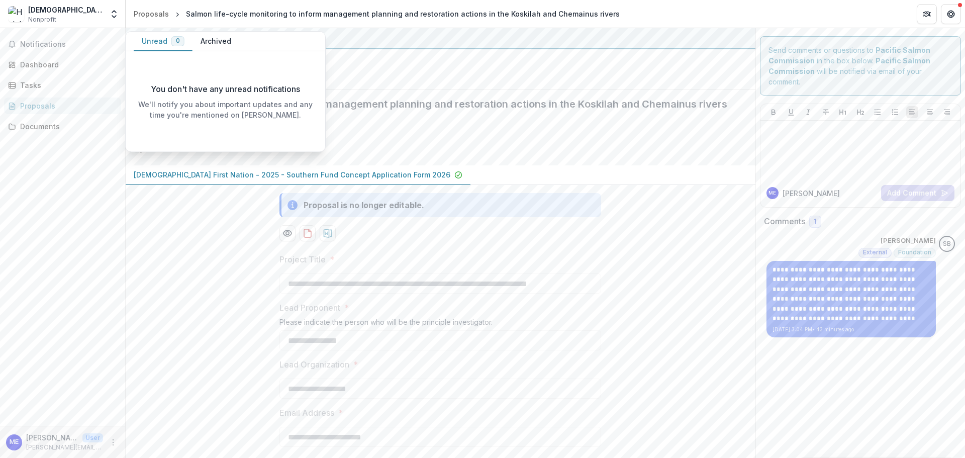
click at [76, 190] on div "Notifications Unread 0 Archived You don't have any unread notifications We'll n…" at bounding box center [62, 226] width 125 height 397
